Goal: Transaction & Acquisition: Purchase product/service

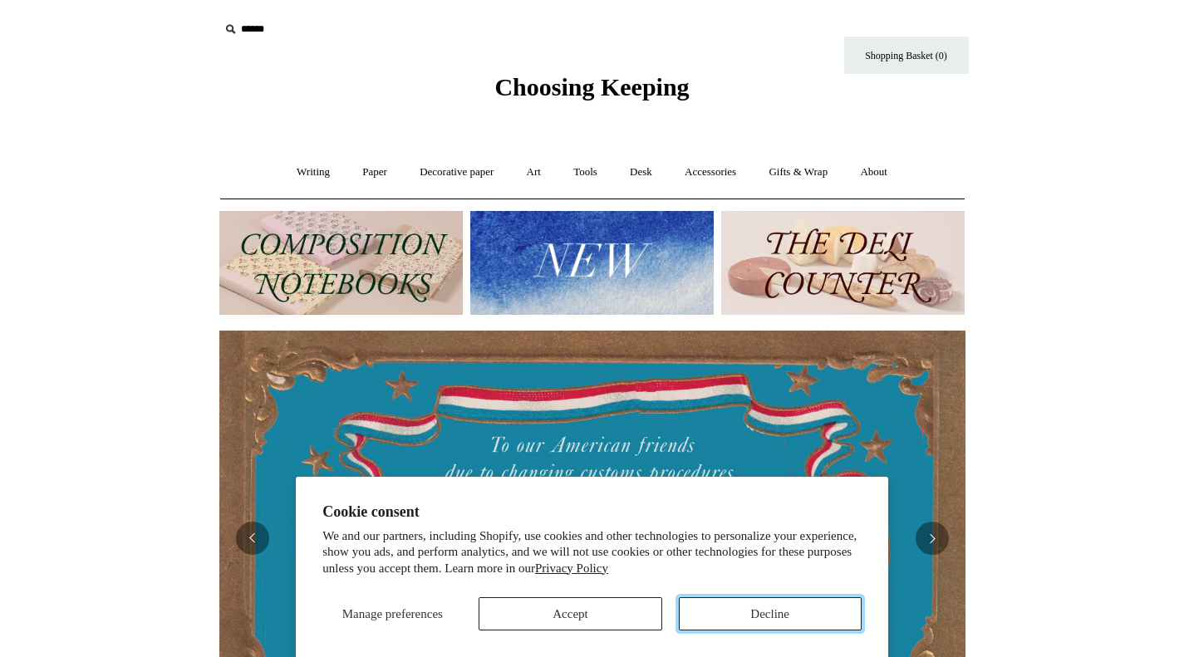
click at [737, 625] on button "Decline" at bounding box center [770, 614] width 183 height 33
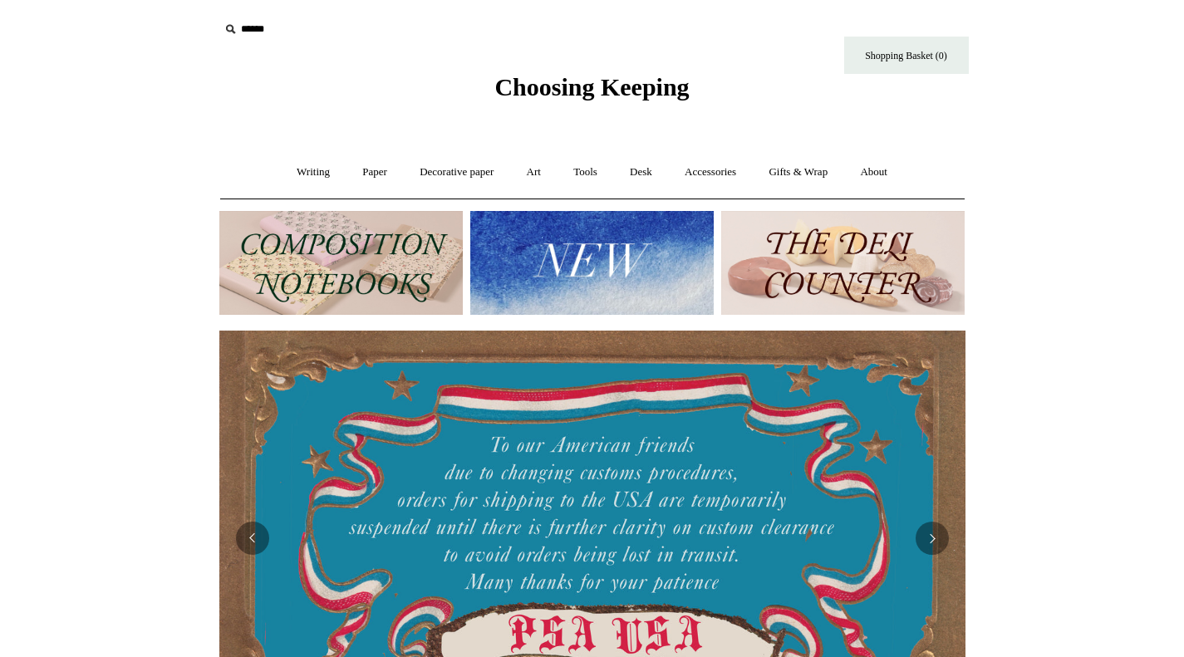
click at [845, 274] on img at bounding box center [843, 263] width 244 height 104
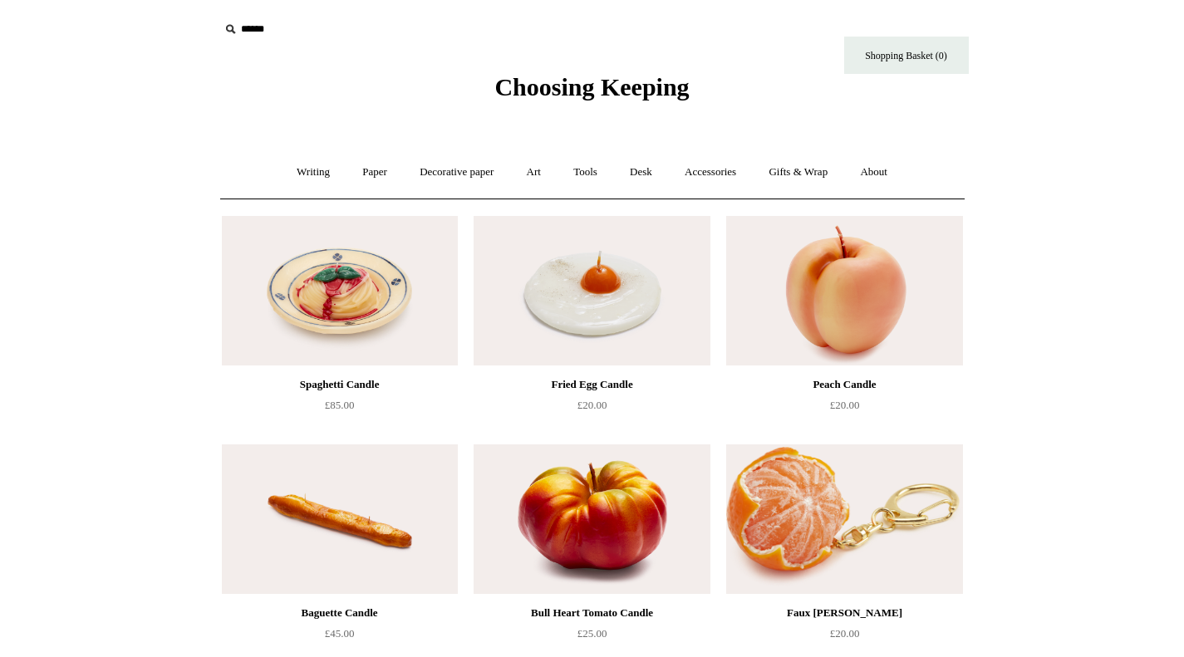
click at [655, 183] on link "Desk +" at bounding box center [641, 172] width 52 height 44
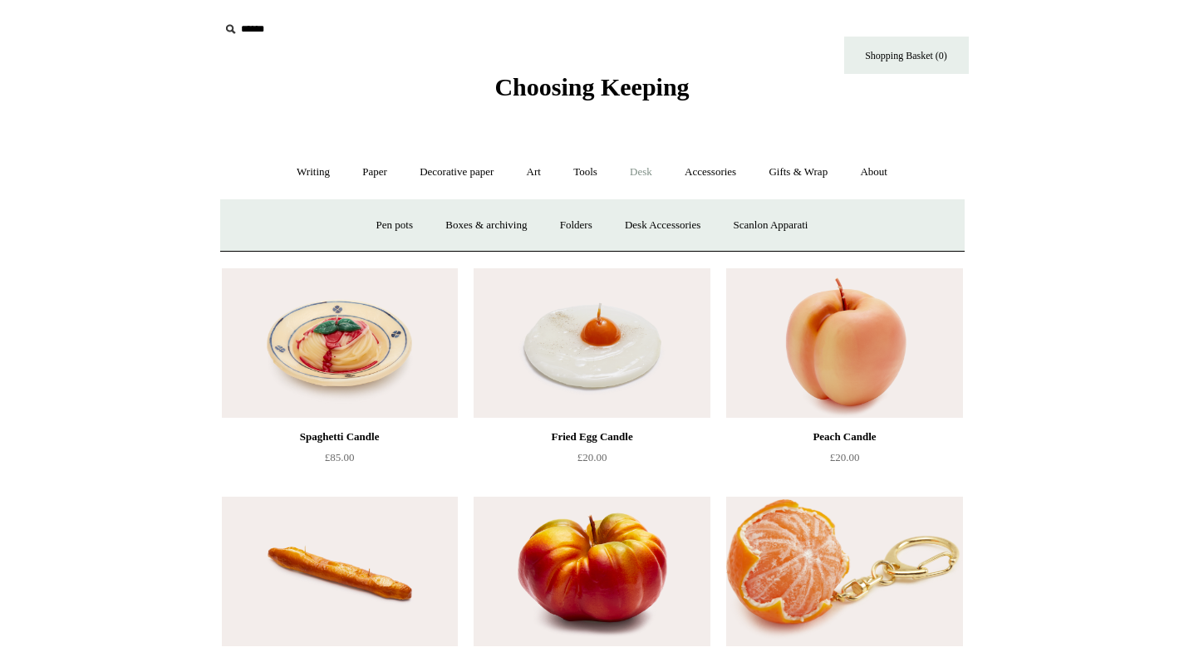
click at [304, 180] on link "Writing +" at bounding box center [313, 172] width 63 height 44
click at [578, 94] on span "Choosing Keeping" at bounding box center [592, 86] width 195 height 27
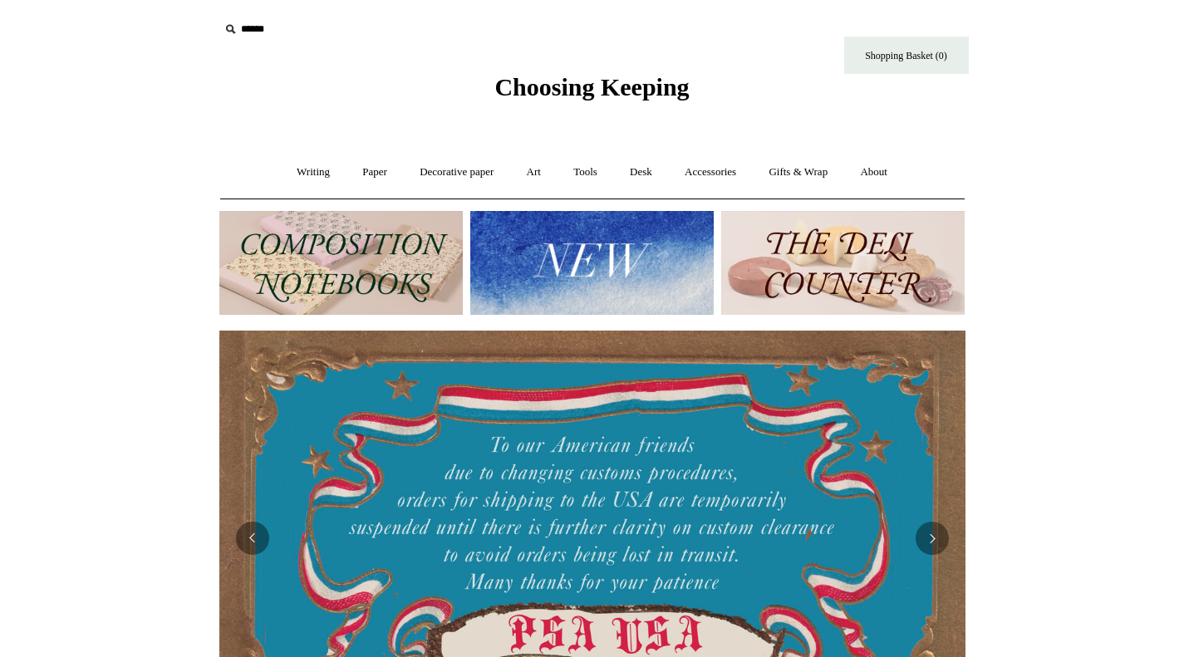
click at [387, 273] on img at bounding box center [341, 263] width 244 height 104
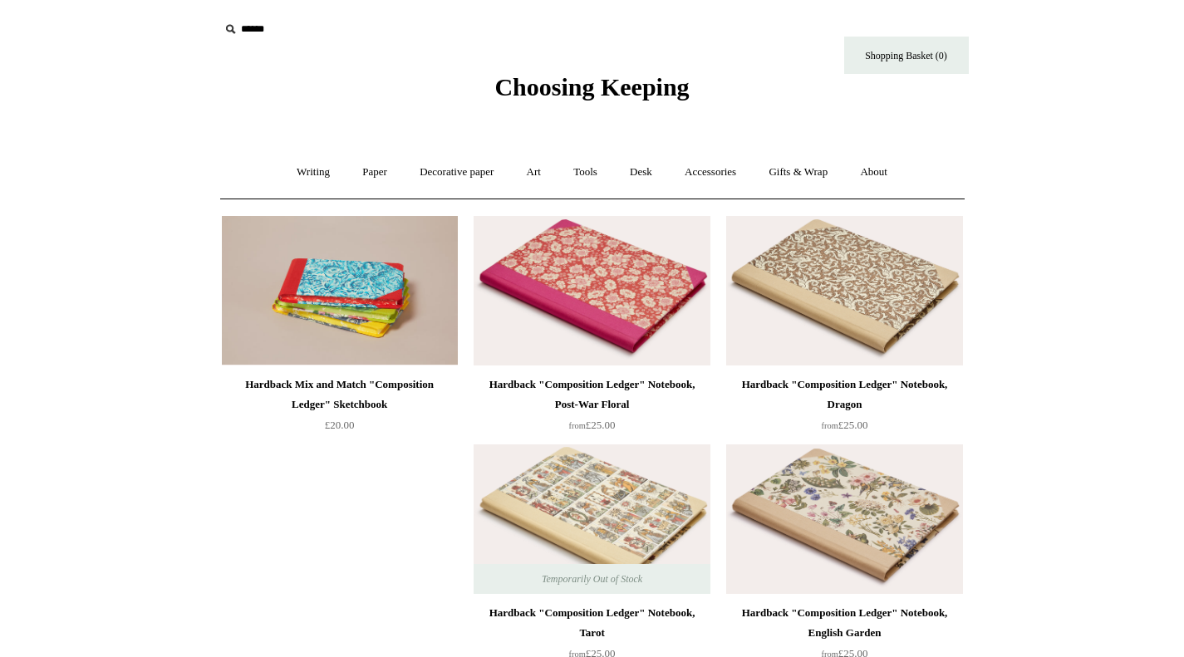
click at [256, 32] on input "text" at bounding box center [321, 29] width 204 height 31
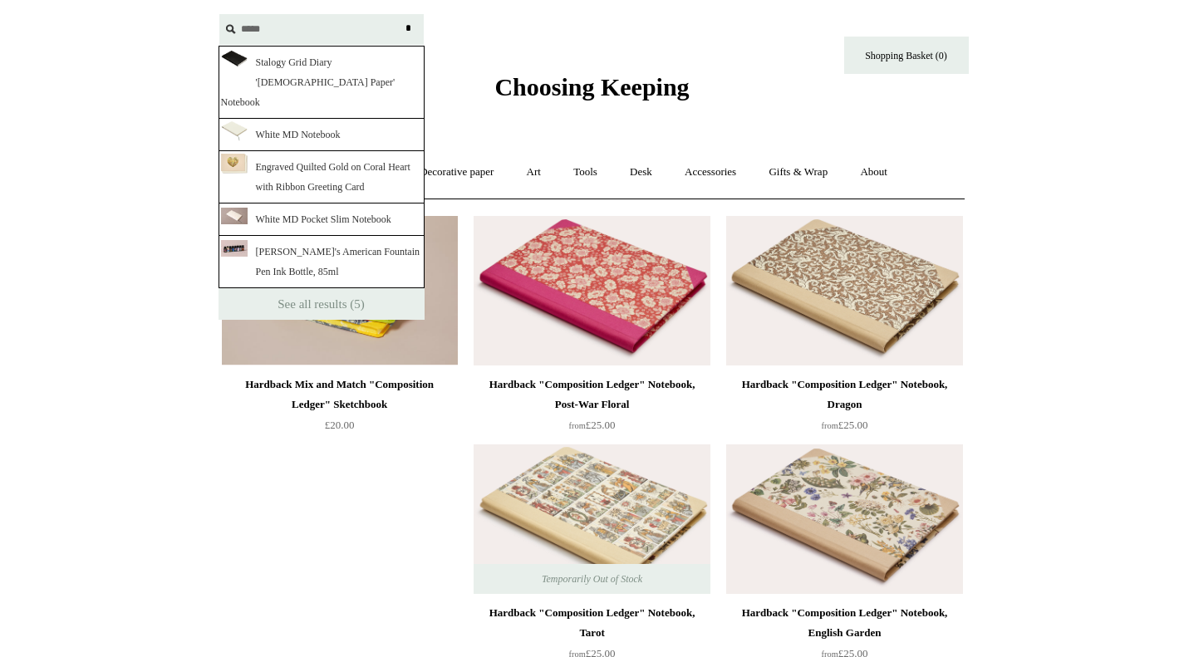
type input "*****"
click at [401, 14] on input "*" at bounding box center [409, 28] width 17 height 29
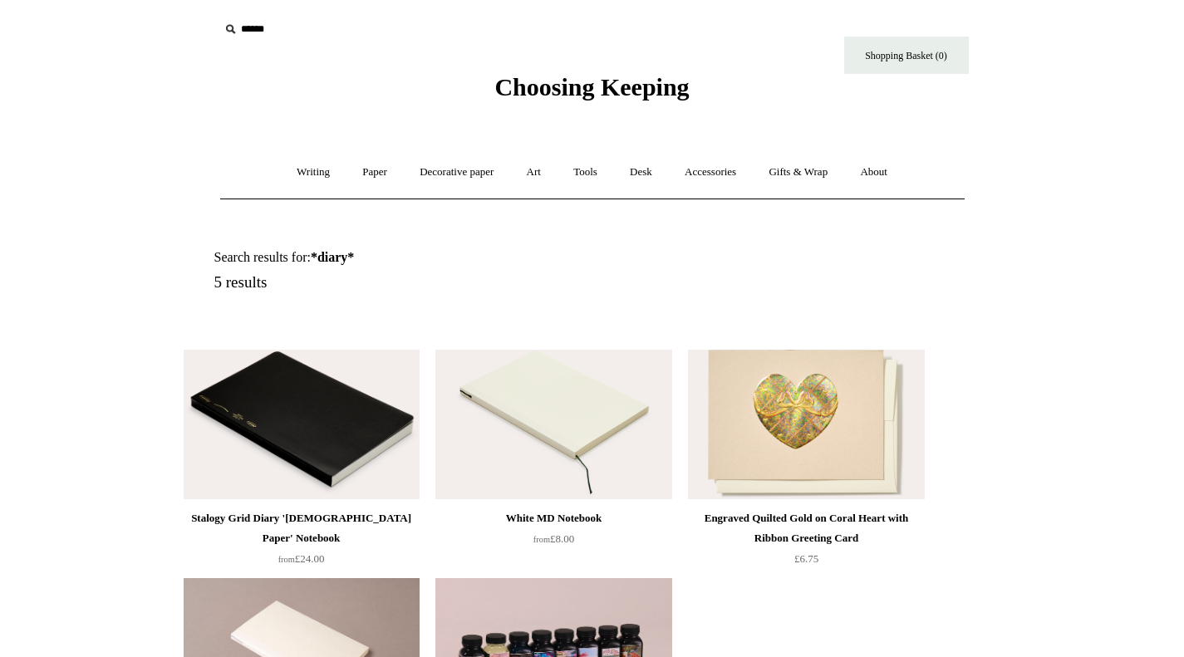
click at [803, 187] on link "Gifts & Wrap +" at bounding box center [798, 172] width 89 height 44
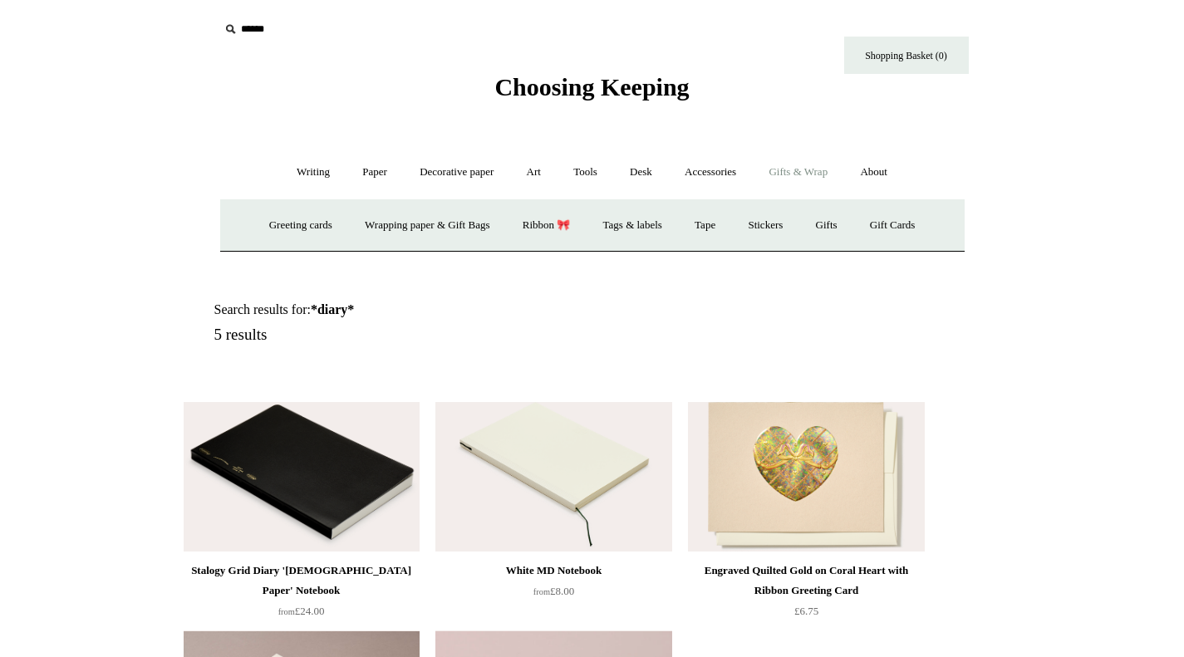
click at [713, 230] on link "Tape" at bounding box center [705, 226] width 51 height 44
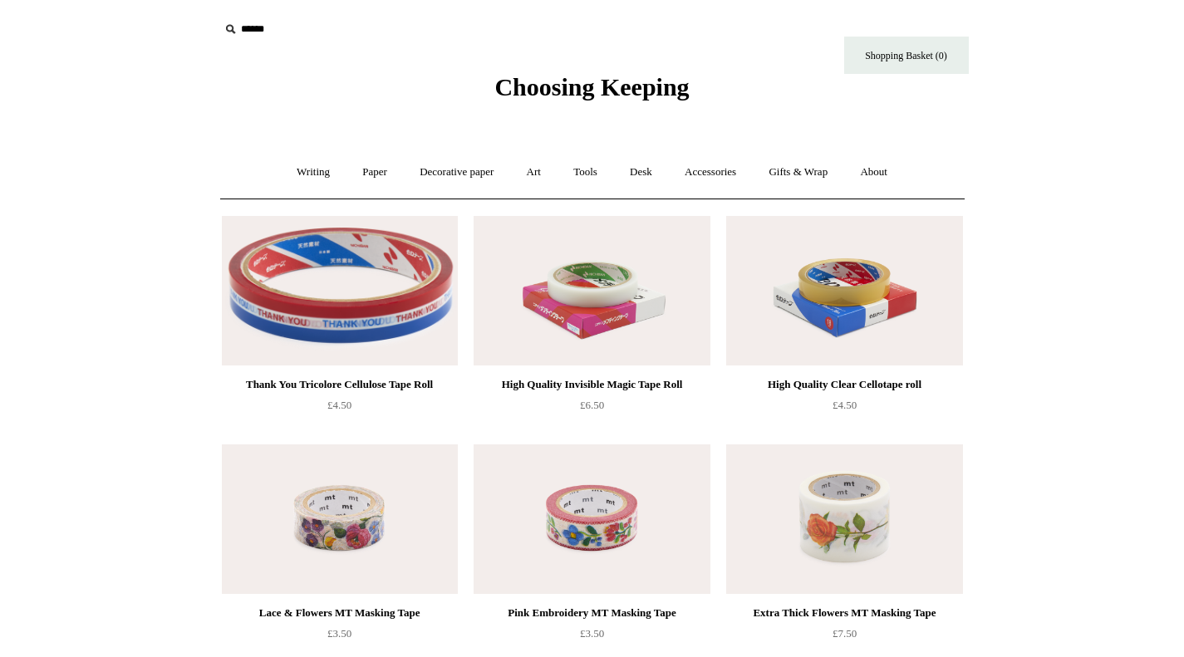
click at [809, 185] on link "Gifts & Wrap +" at bounding box center [798, 172] width 89 height 44
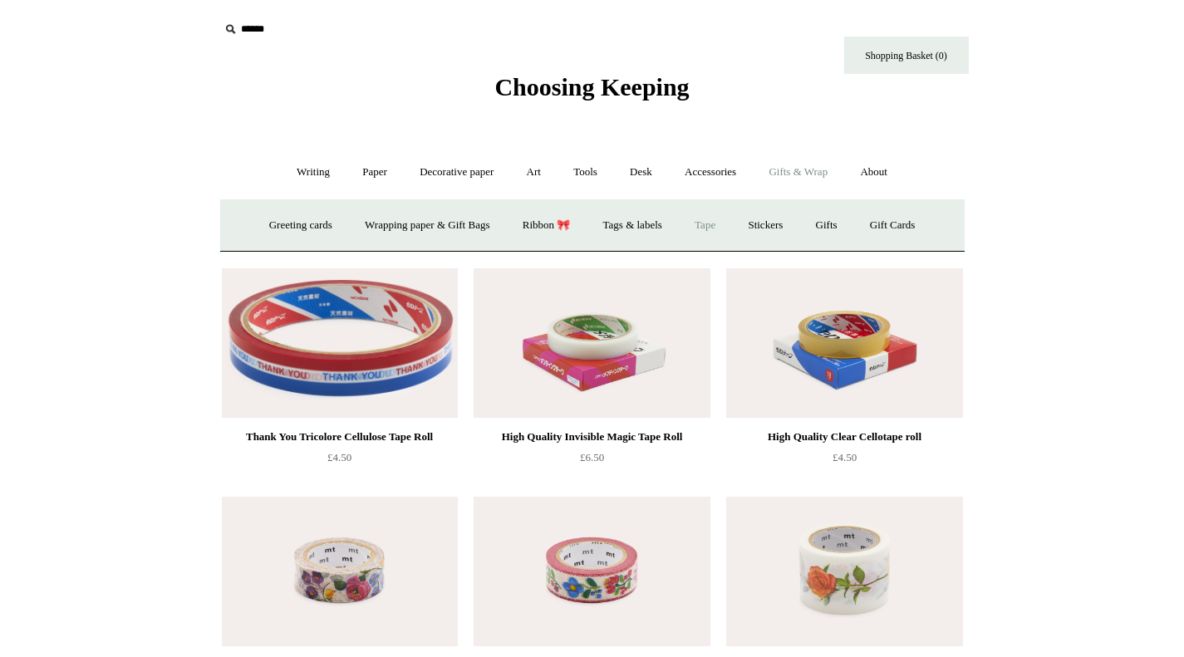
click at [557, 241] on link "Ribbon 🎀" at bounding box center [547, 226] width 78 height 44
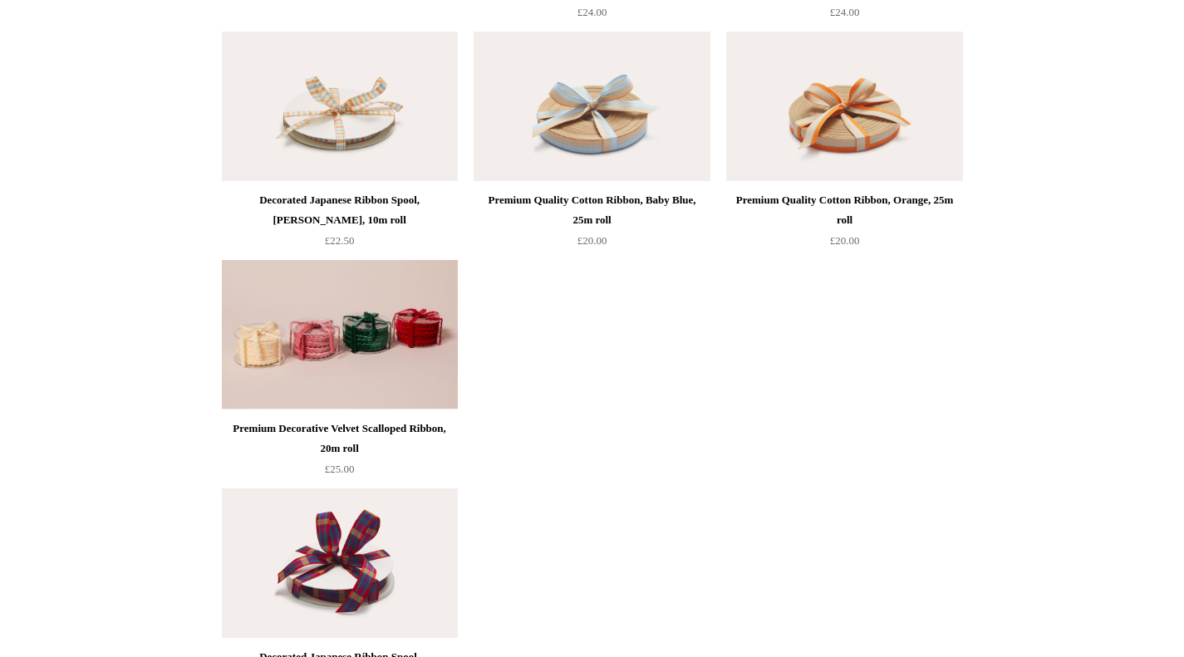
scroll to position [645, 0]
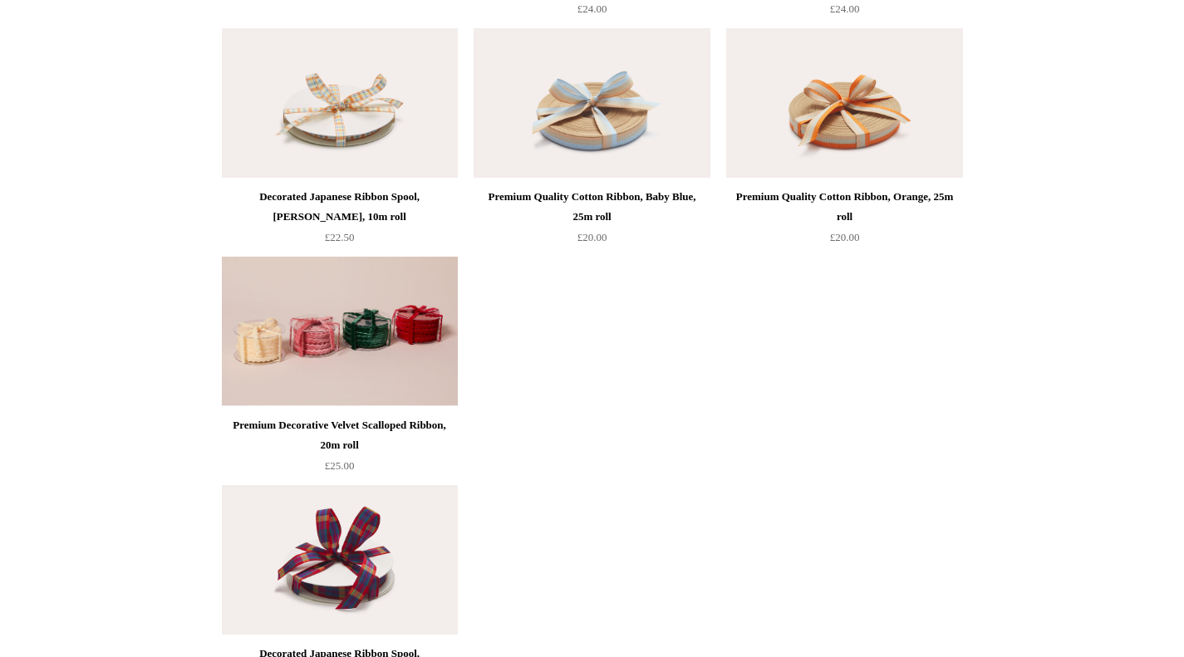
click at [391, 366] on img at bounding box center [340, 332] width 236 height 150
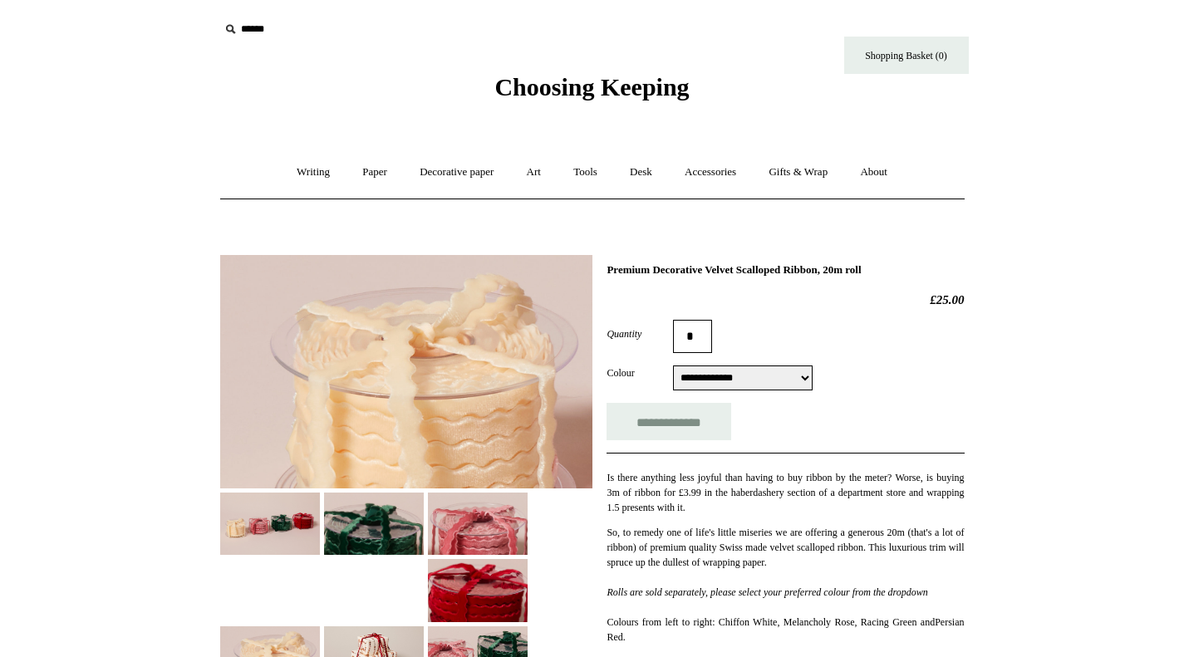
select select "**********"
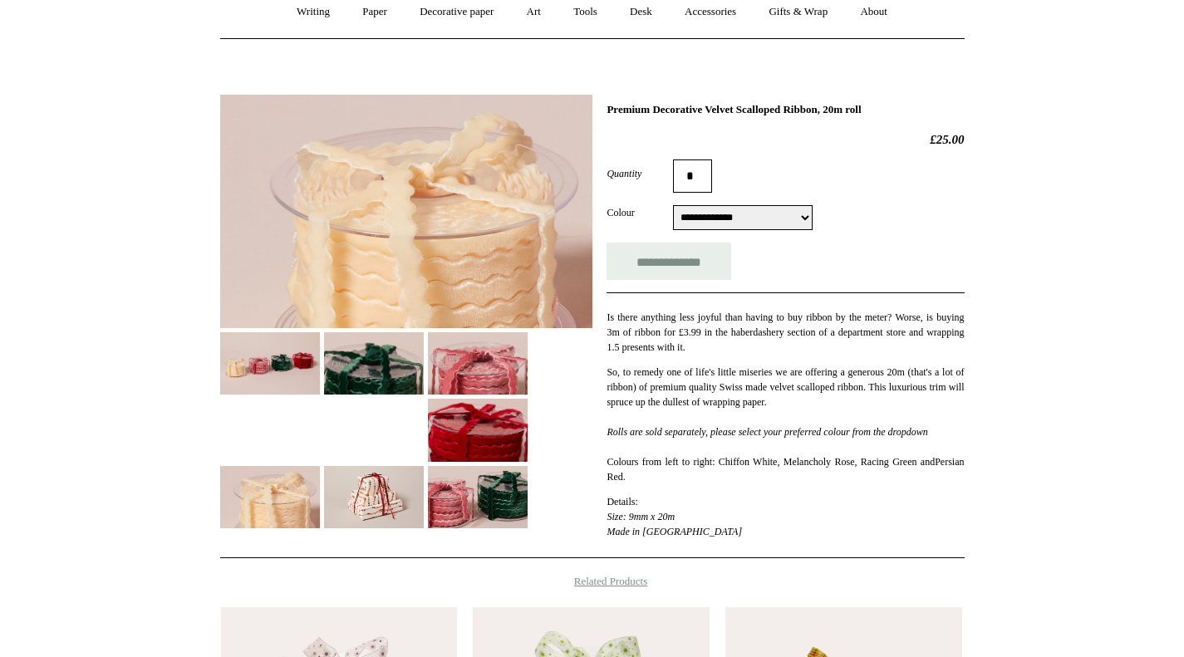
scroll to position [161, 0]
click at [385, 502] on img at bounding box center [374, 496] width 100 height 62
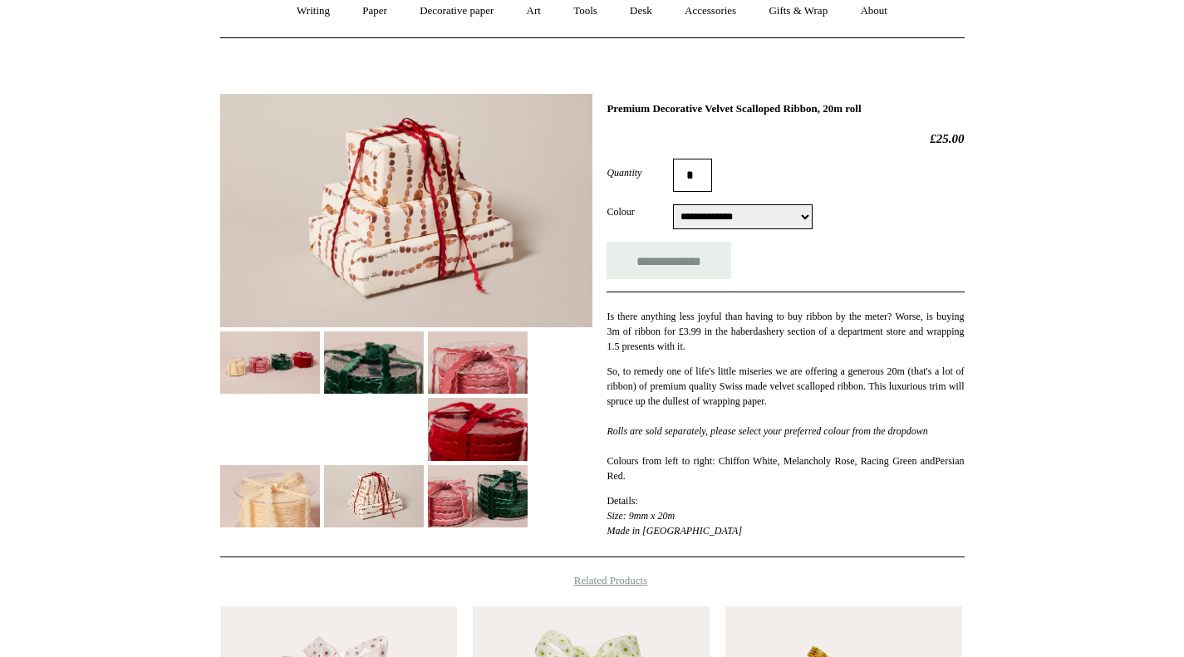
click at [470, 505] on img at bounding box center [478, 496] width 100 height 62
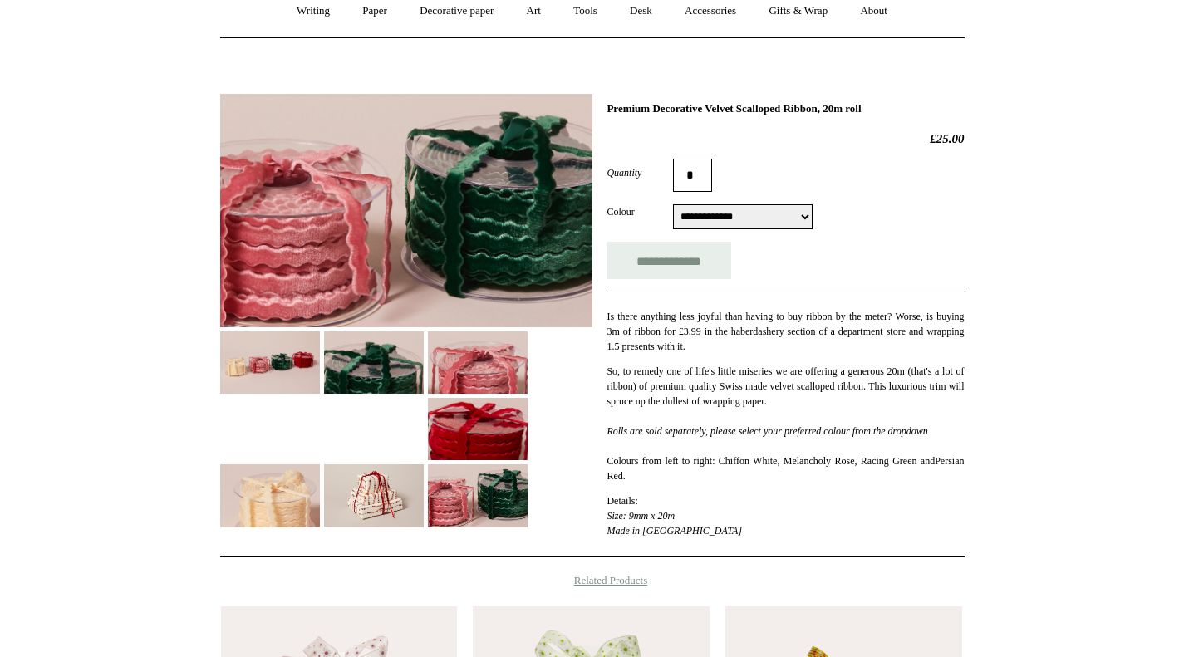
click at [491, 431] on img at bounding box center [478, 429] width 100 height 62
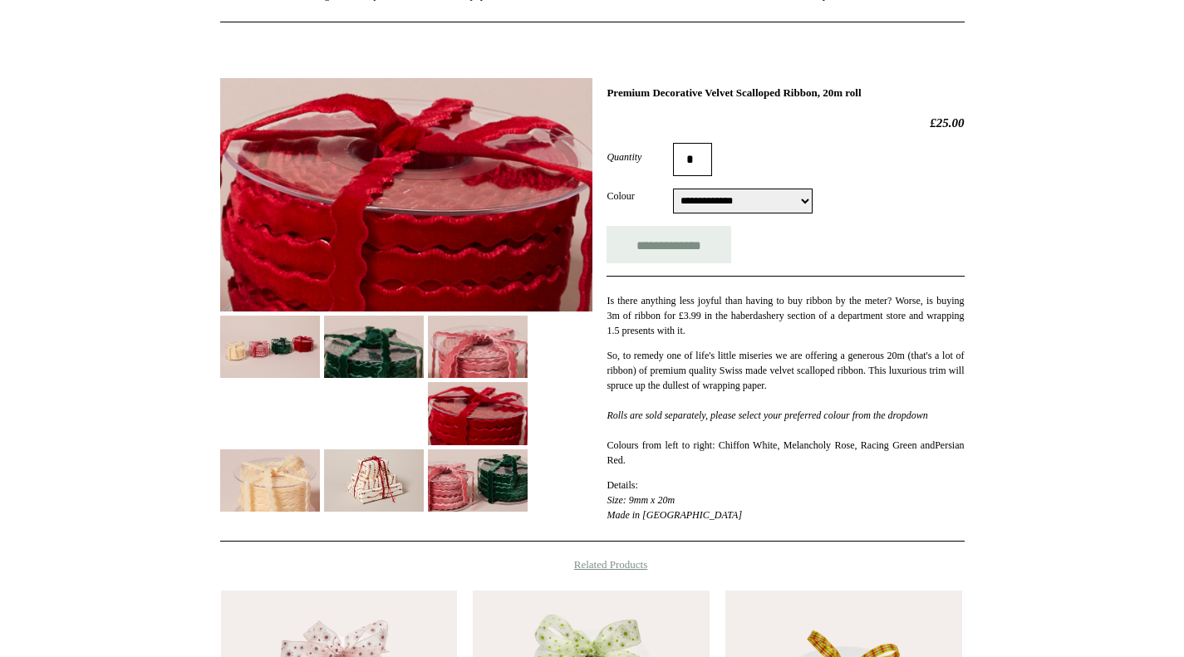
scroll to position [0, 0]
